Goal: Task Accomplishment & Management: Use online tool/utility

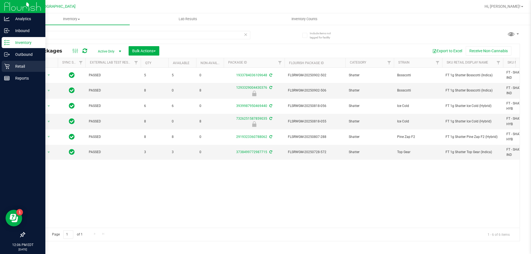
type input "shatter"
click at [19, 63] on p "Retail" at bounding box center [26, 66] width 33 height 7
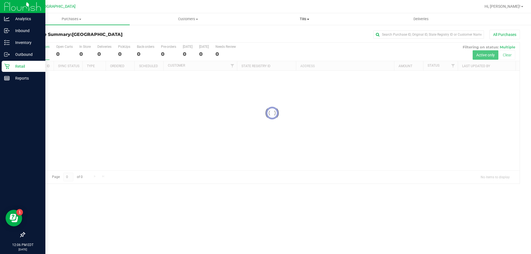
click at [303, 18] on span "Tills" at bounding box center [305, 19] width 116 height 5
click at [284, 33] on li "Manage tills" at bounding box center [304, 33] width 117 height 7
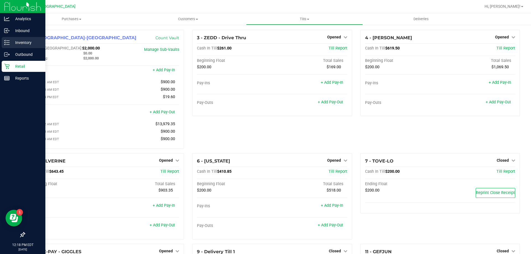
click at [27, 43] on p "Inventory" at bounding box center [26, 42] width 33 height 7
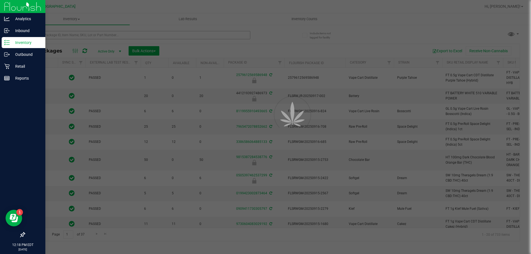
click at [68, 35] on div at bounding box center [265, 127] width 531 height 254
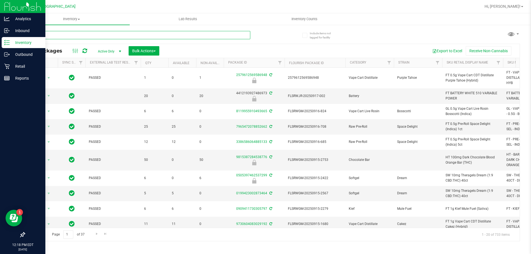
click at [68, 35] on input "text" at bounding box center [137, 35] width 226 height 8
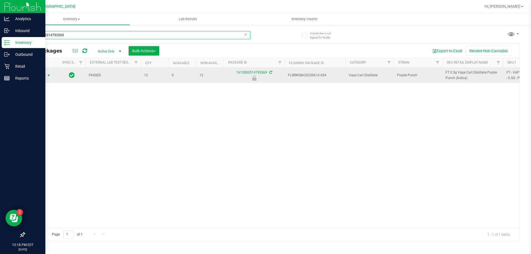
type input "1612803514792069"
click at [45, 77] on span "Action" at bounding box center [37, 76] width 15 height 8
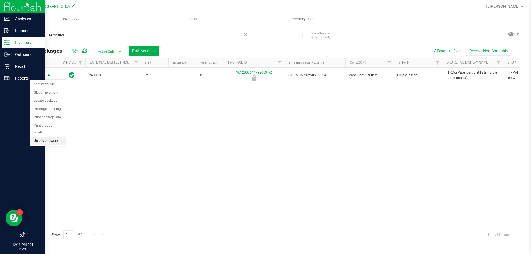
click at [39, 137] on li "Unlock package" at bounding box center [47, 141] width 35 height 8
